Goal: Transaction & Acquisition: Purchase product/service

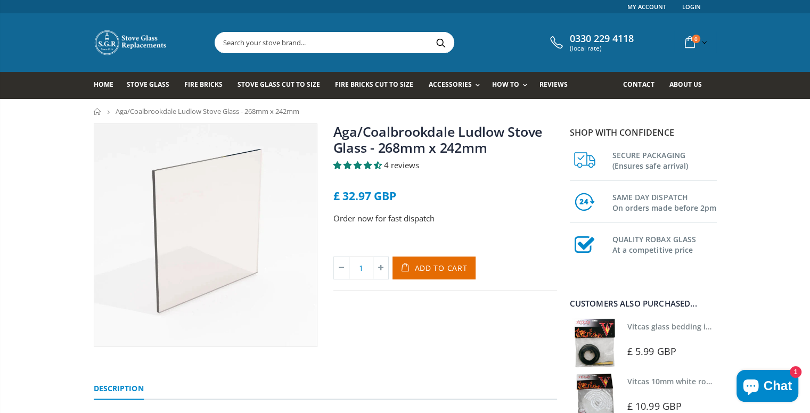
click at [368, 133] on link "Aga/Coalbrookdale Ludlow Stove Glass - 268mm x 242mm" at bounding box center [437, 139] width 209 height 34
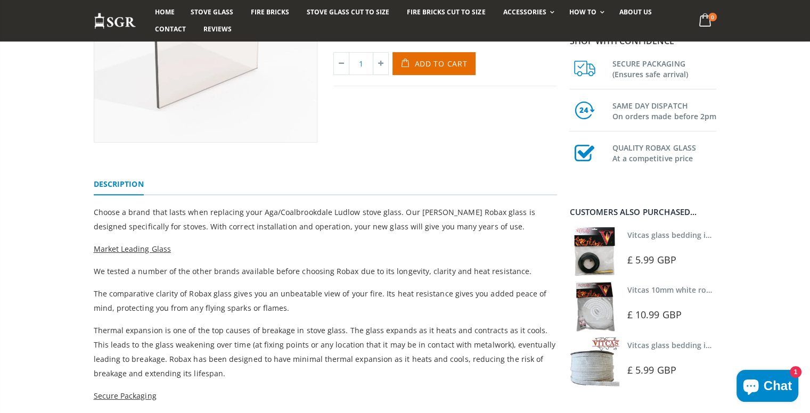
scroll to position [234, 0]
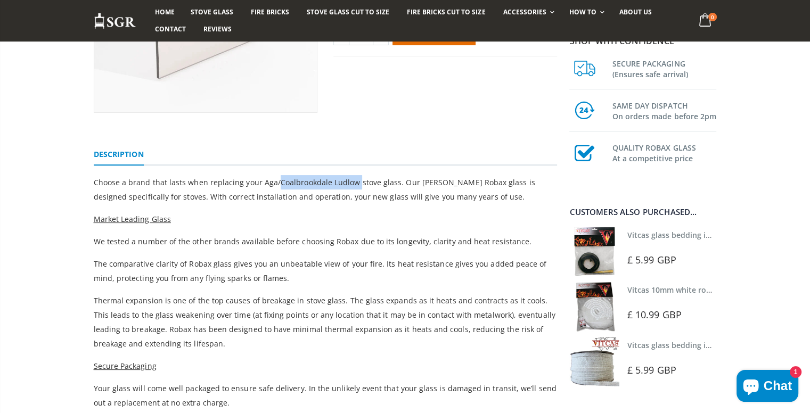
drag, startPoint x: 273, startPoint y: 182, endPoint x: 354, endPoint y: 182, distance: 80.9
click at [354, 182] on span "Choose a brand that lasts when replacing your Aga/Coalbrookdale Ludlow stove gl…" at bounding box center [314, 189] width 441 height 24
copy span "Coalbrookdale Ludlow"
